Goal: Task Accomplishment & Management: Manage account settings

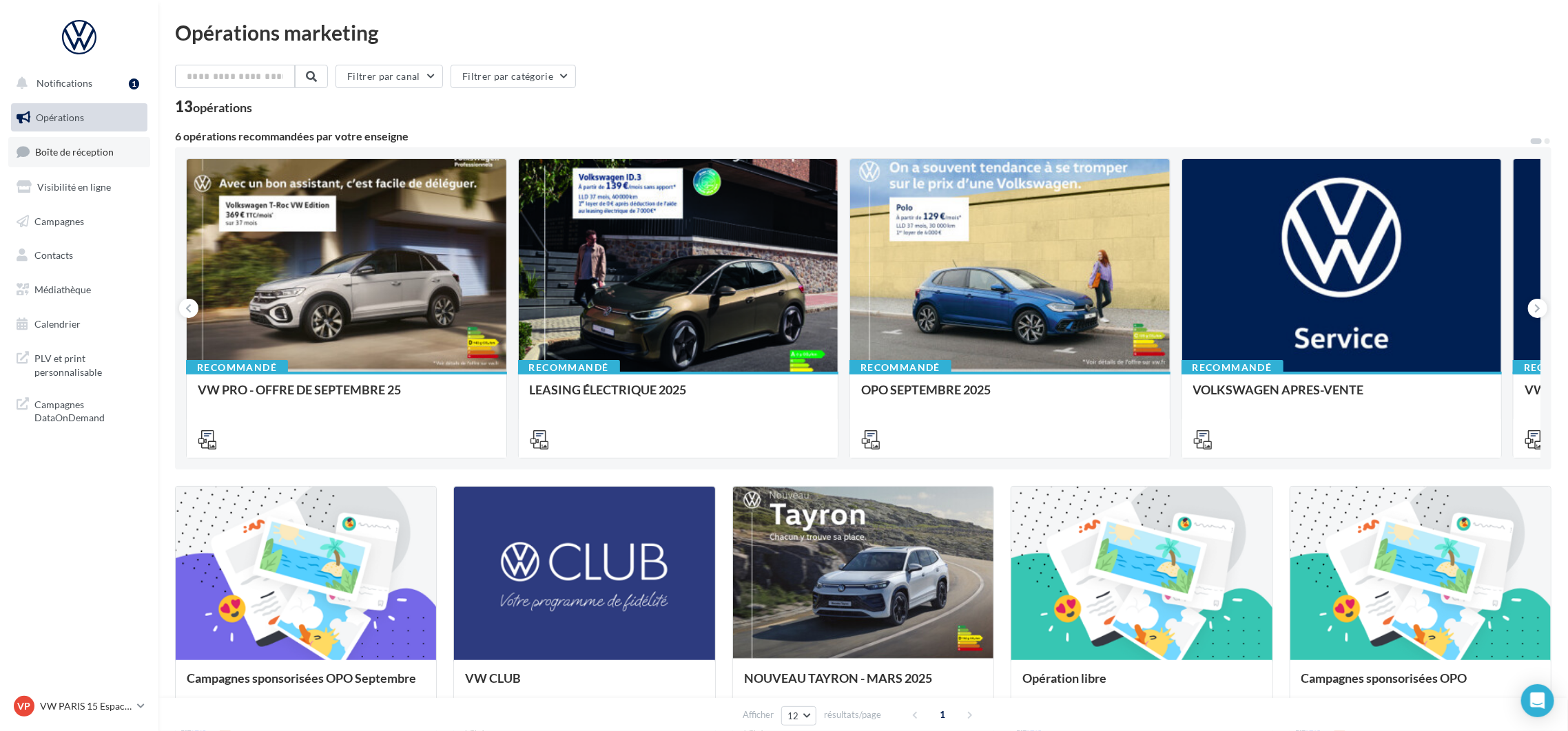
click at [94, 154] on span "Boîte de réception" at bounding box center [74, 152] width 79 height 12
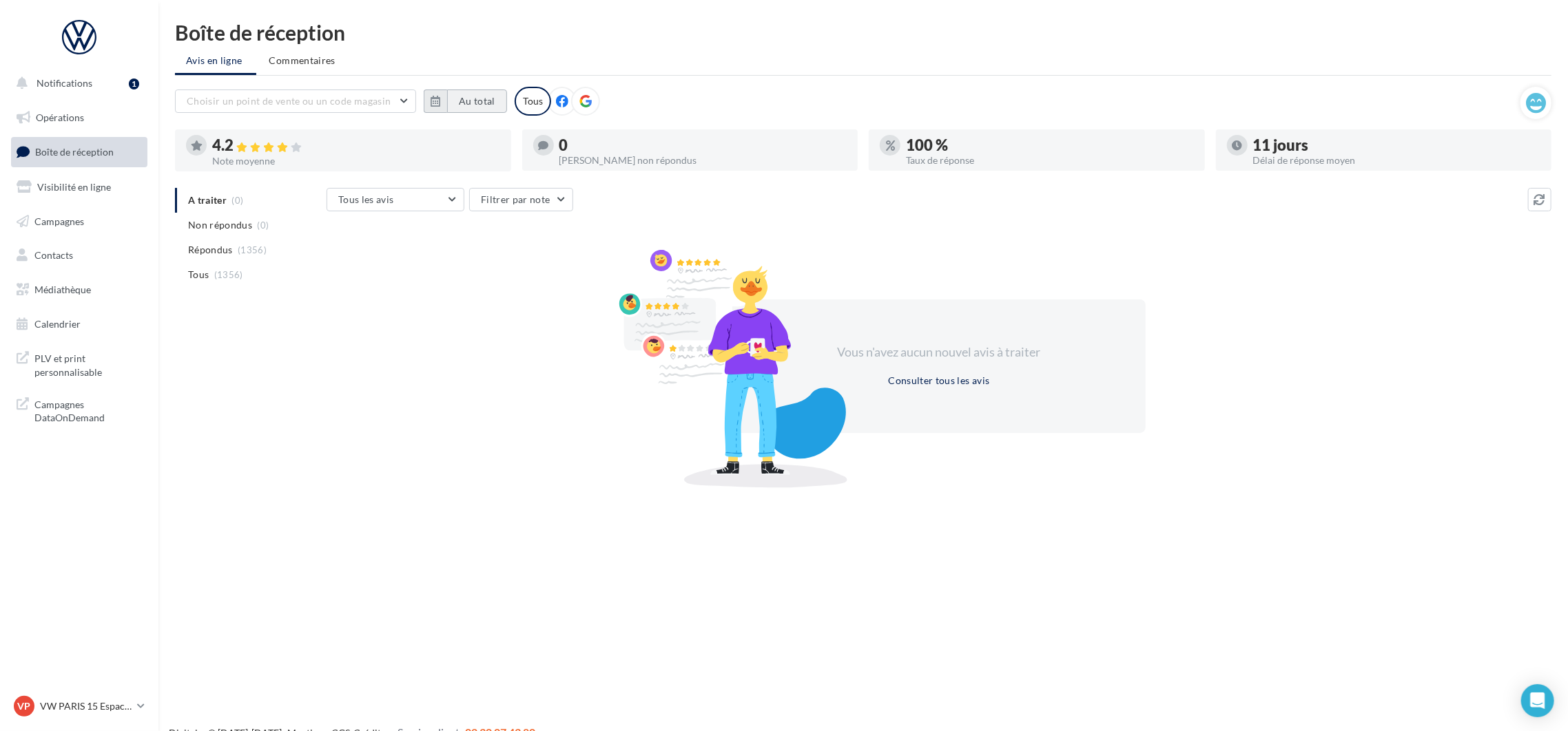
click at [482, 110] on button "Au total" at bounding box center [477, 101] width 60 height 23
click at [439, 143] on button "button" at bounding box center [441, 139] width 12 height 19
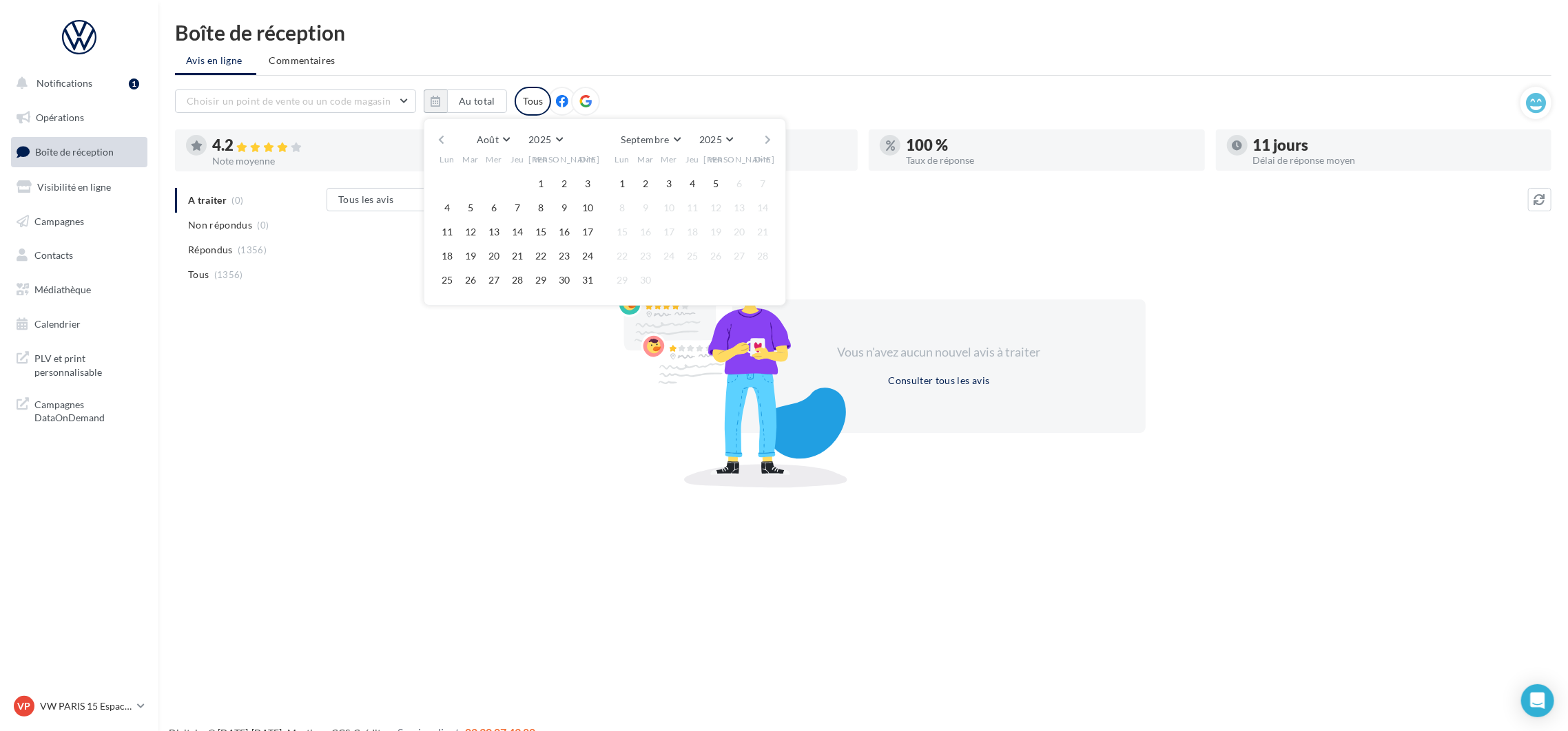
click at [439, 143] on button "button" at bounding box center [441, 139] width 12 height 19
click at [471, 176] on button "1" at bounding box center [470, 184] width 20 height 20
click at [769, 134] on button "button" at bounding box center [769, 139] width 12 height 19
click at [716, 185] on button "5" at bounding box center [715, 184] width 20 height 20
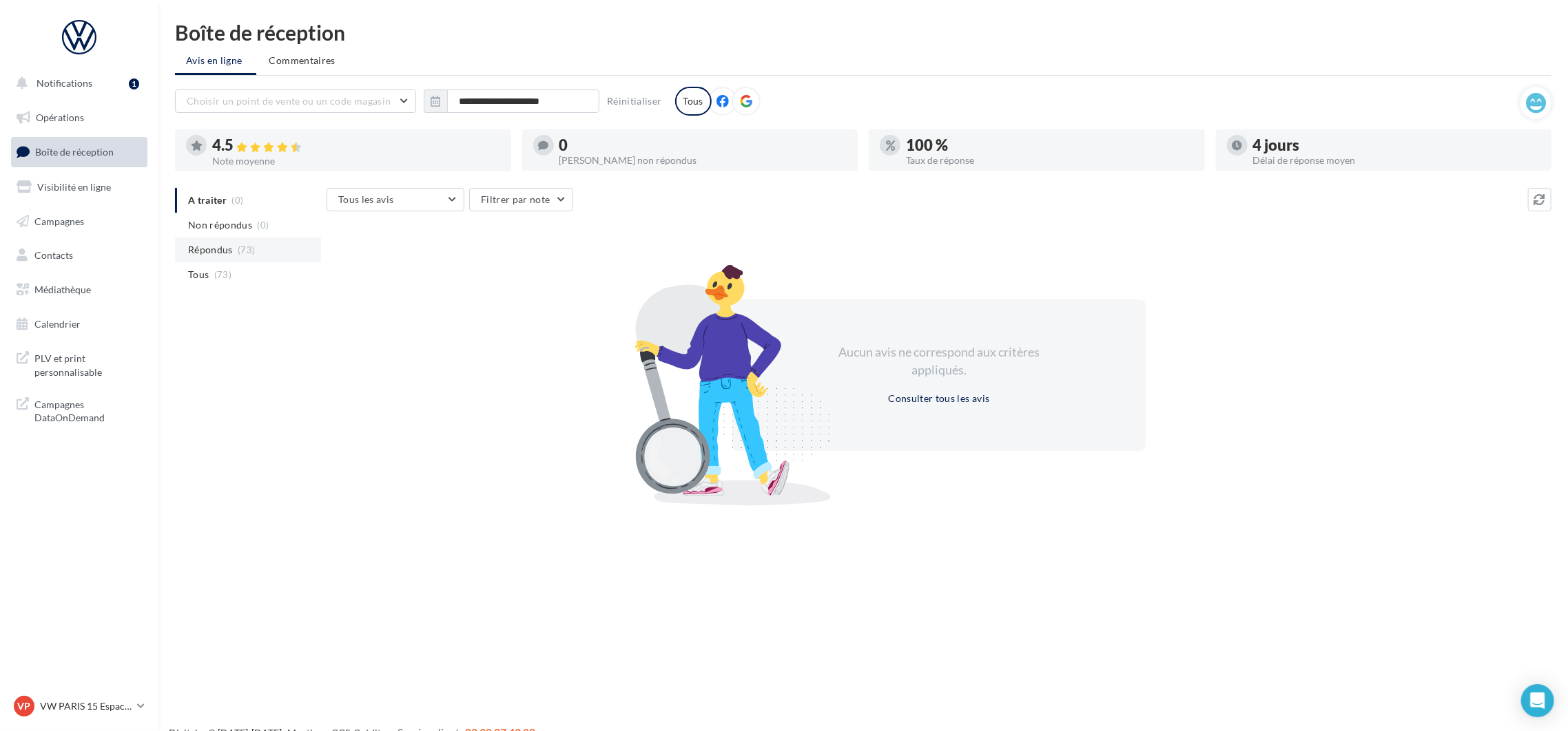
click at [212, 261] on li "Répondus (73)" at bounding box center [248, 250] width 146 height 25
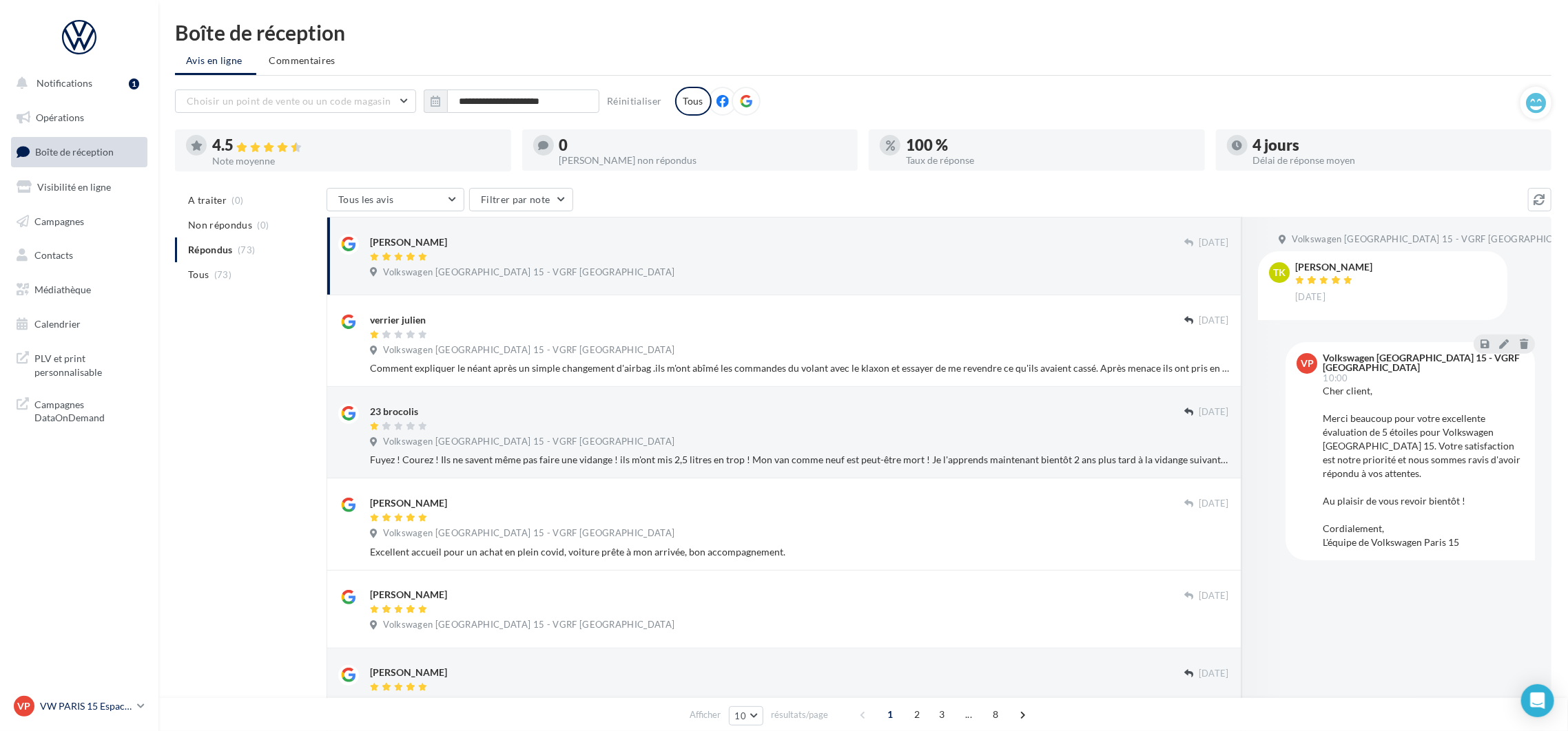
click at [89, 712] on p "VW PARIS 15 Espace Suffren" at bounding box center [86, 706] width 92 height 14
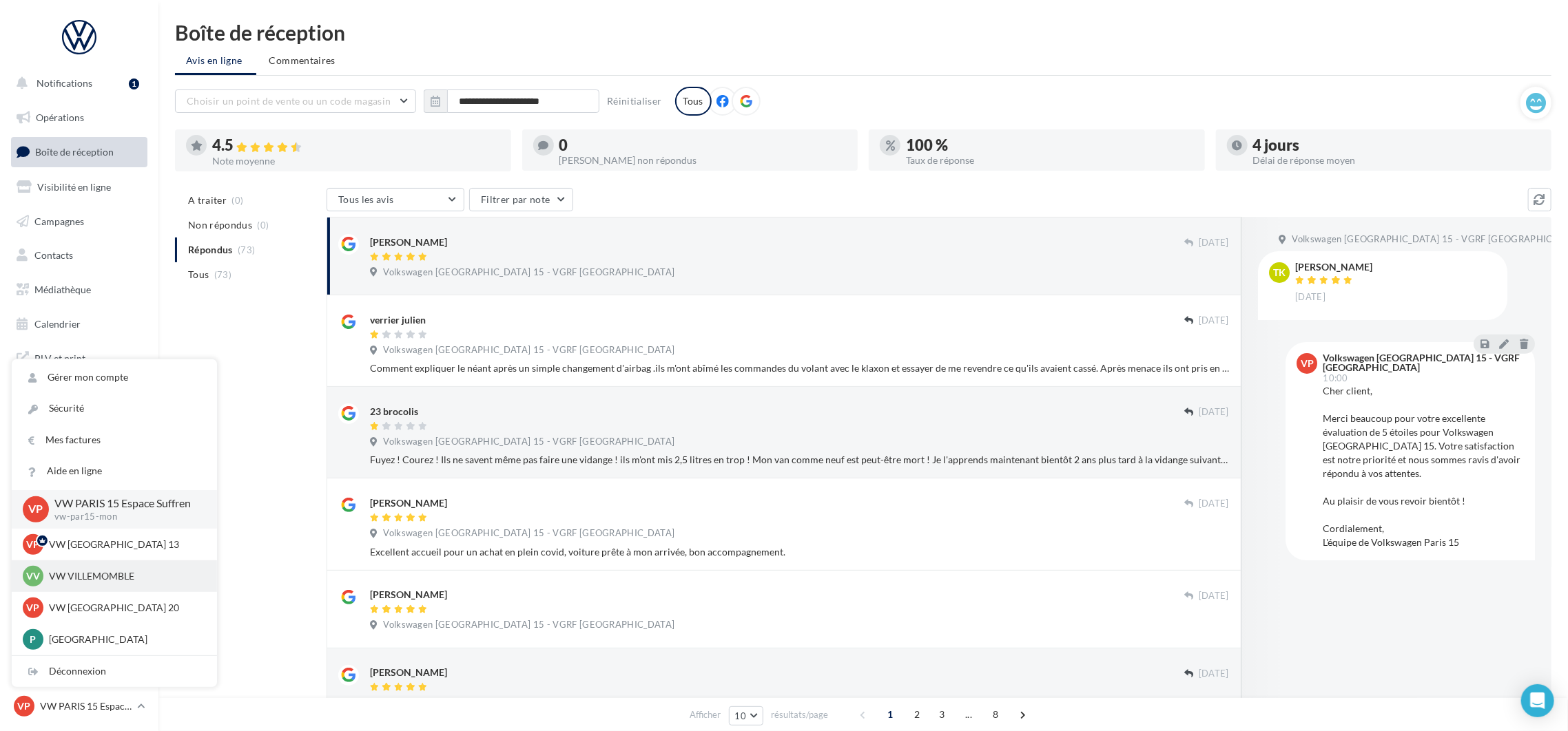
click at [161, 589] on div "VV VW VILLEMOMBLE vw-vil-mon" at bounding box center [114, 576] width 205 height 31
click at [120, 581] on p "VW VILLEMOMBLE" at bounding box center [125, 576] width 152 height 14
